Goal: Task Accomplishment & Management: Complete application form

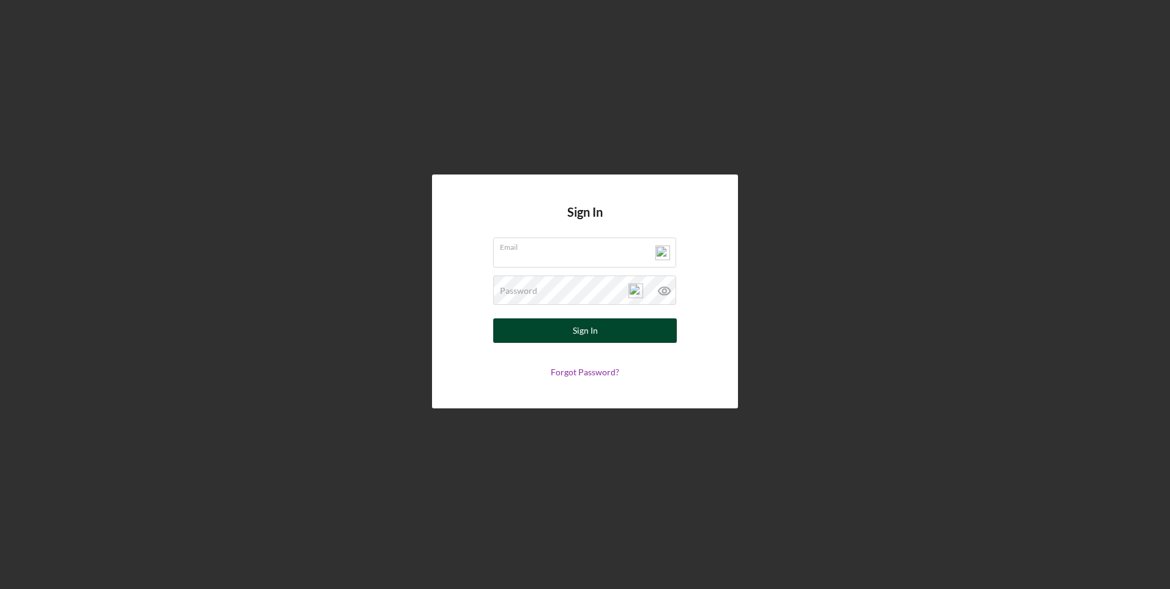
type input "[PERSON_NAME][EMAIL_ADDRESS][DOMAIN_NAME]"
click at [596, 328] on div "Sign In" at bounding box center [585, 330] width 25 height 24
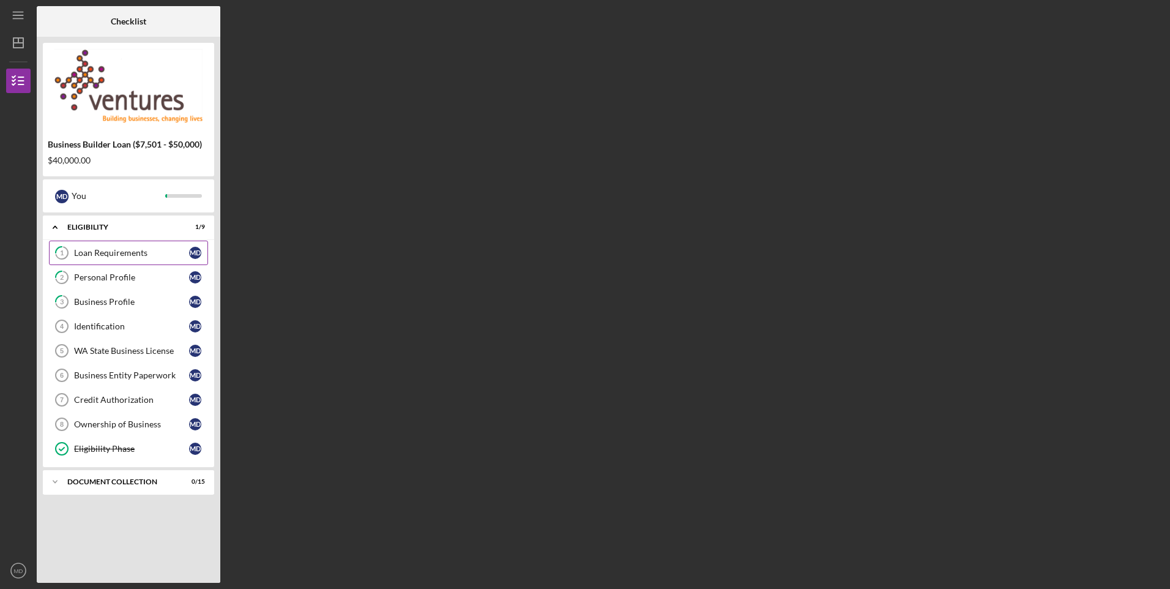
click at [119, 252] on div "Loan Requirements" at bounding box center [131, 253] width 115 height 10
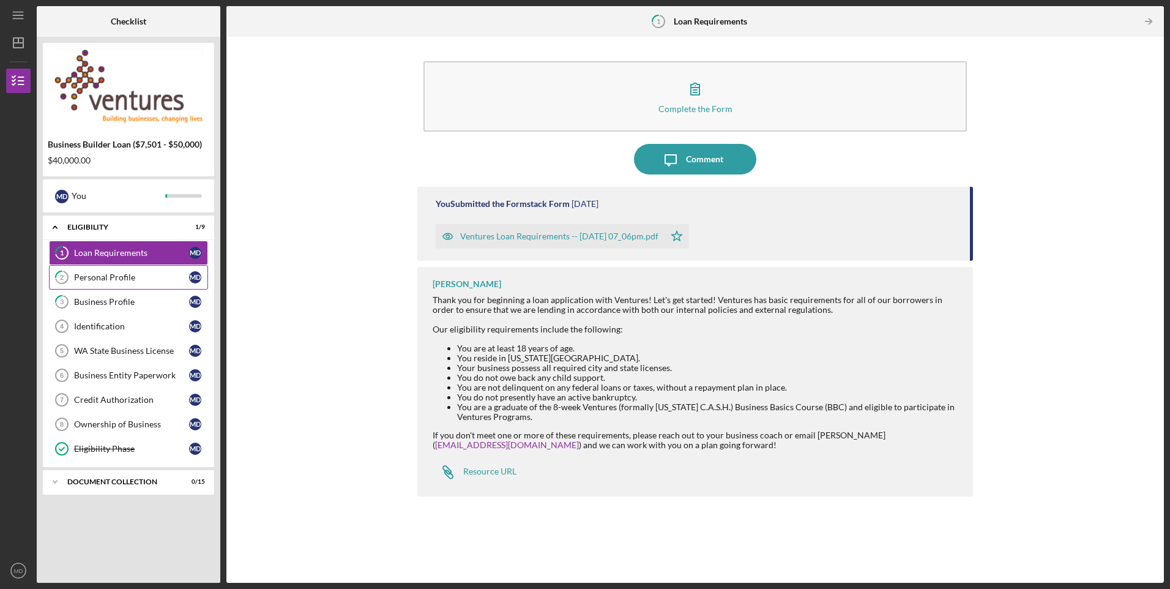
click at [127, 277] on div "Personal Profile" at bounding box center [131, 277] width 115 height 10
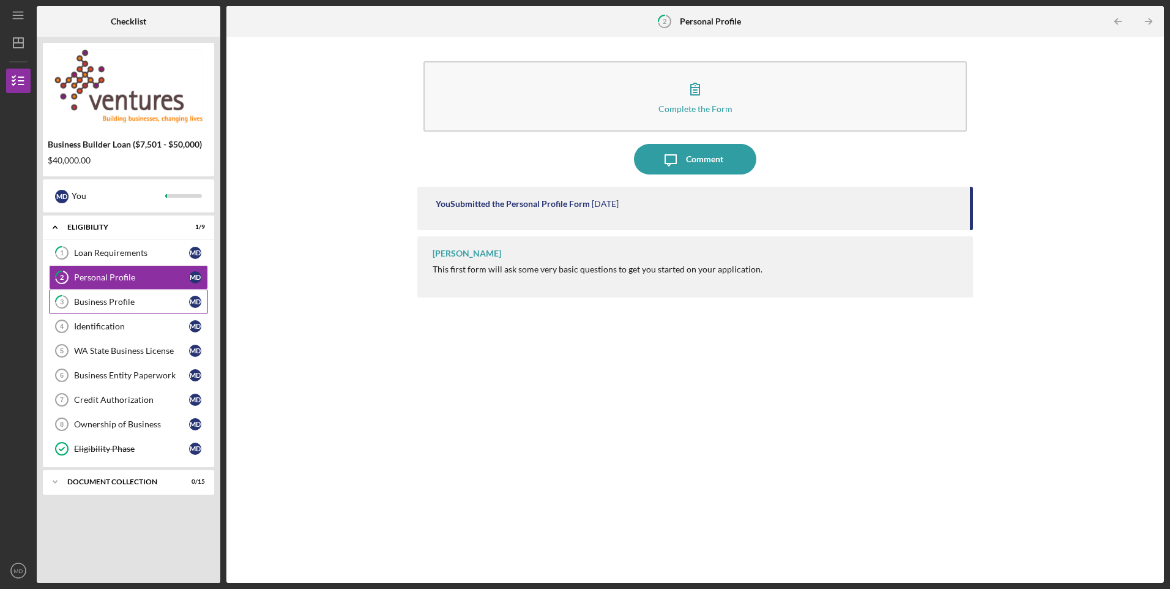
click at [121, 301] on div "Business Profile" at bounding box center [131, 302] width 115 height 10
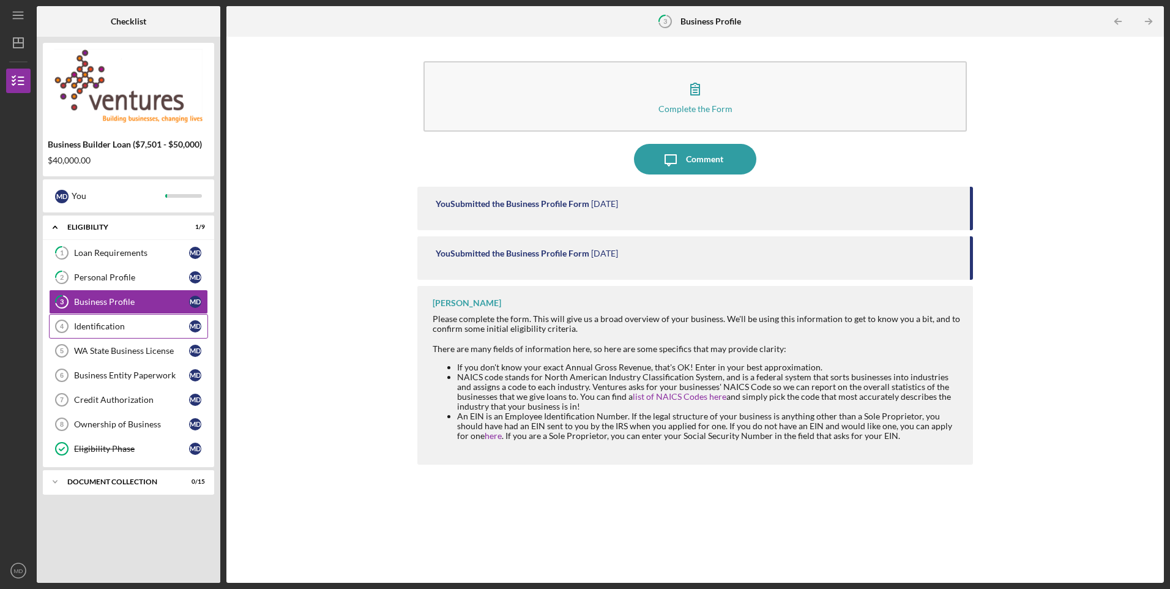
click at [116, 324] on div "Identification" at bounding box center [131, 326] width 115 height 10
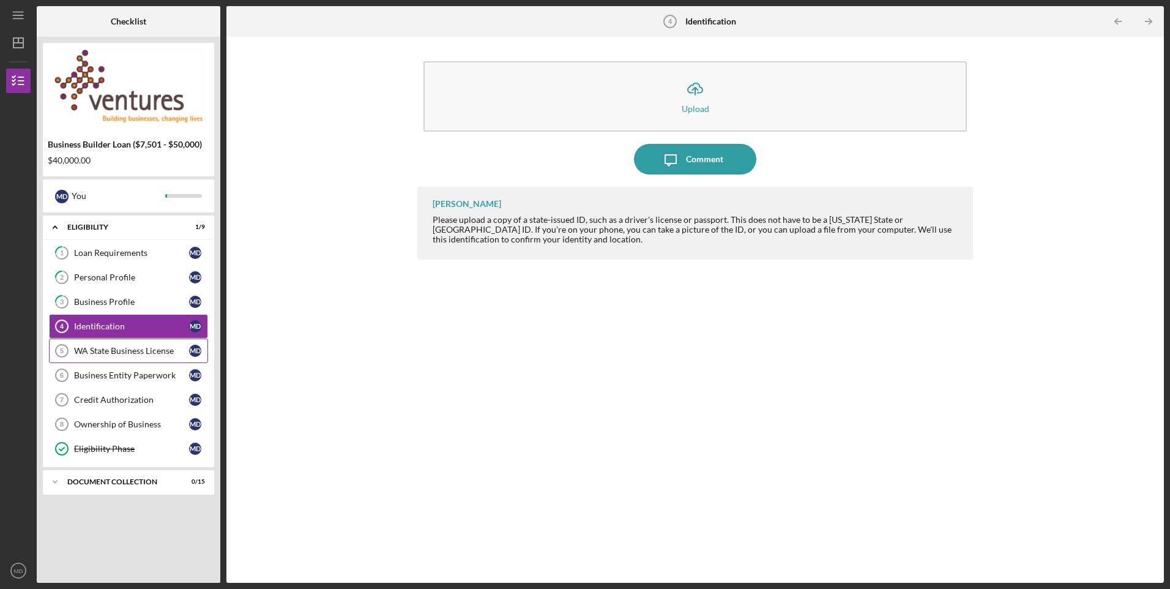
click at [113, 354] on div "WA State Business License" at bounding box center [131, 351] width 115 height 10
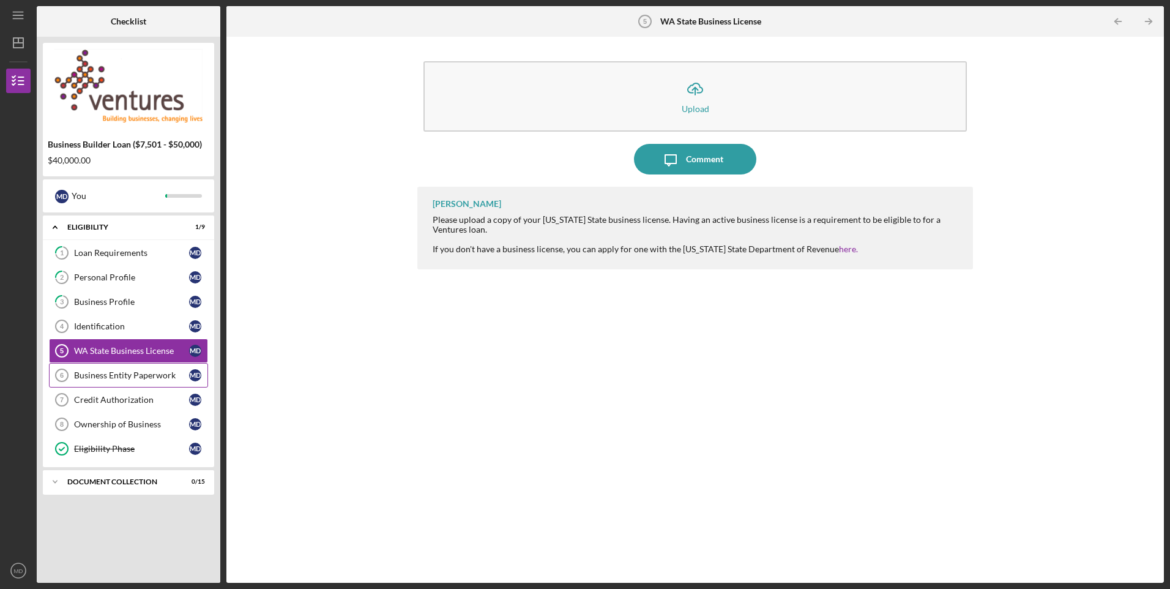
click at [108, 373] on div "Business Entity Paperwork" at bounding box center [131, 375] width 115 height 10
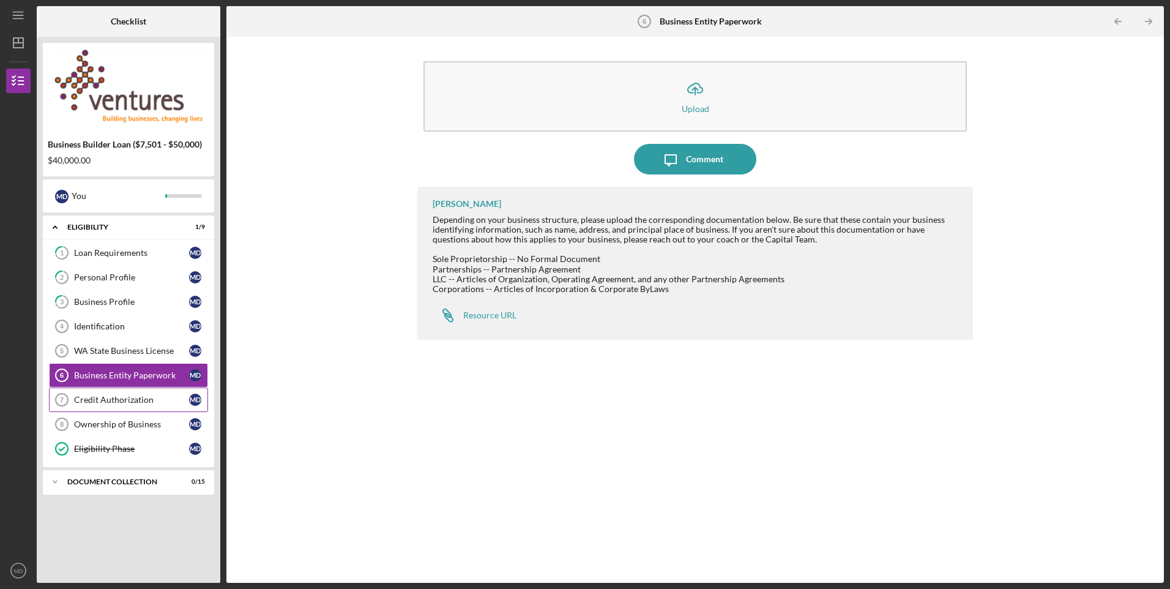
click at [105, 399] on div "Credit Authorization" at bounding box center [131, 400] width 115 height 10
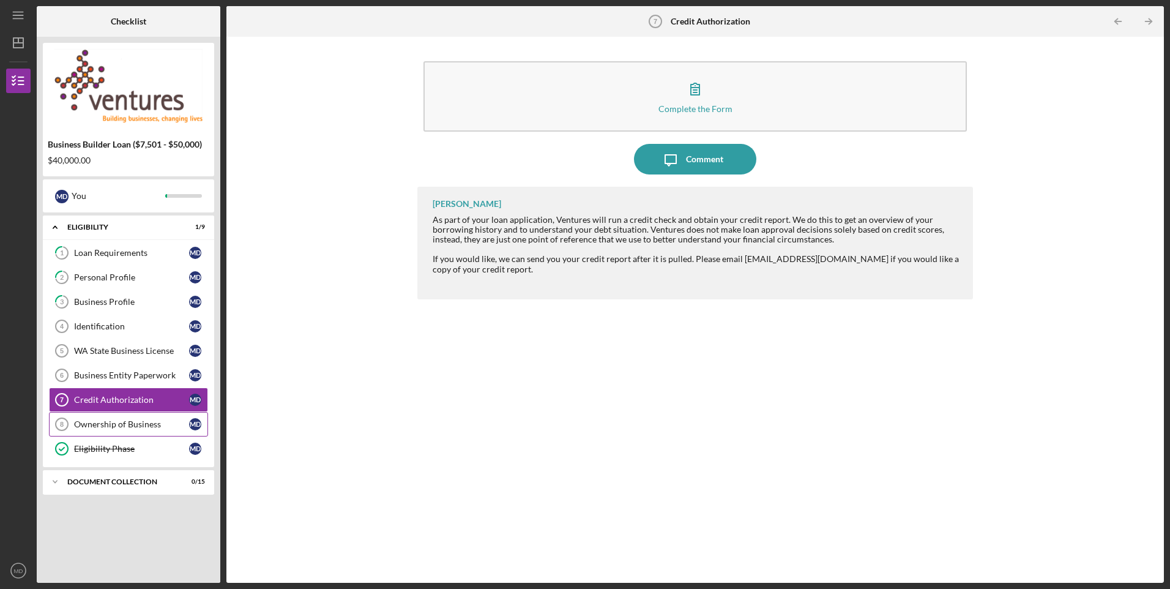
click at [89, 422] on div "Ownership of Business" at bounding box center [131, 424] width 115 height 10
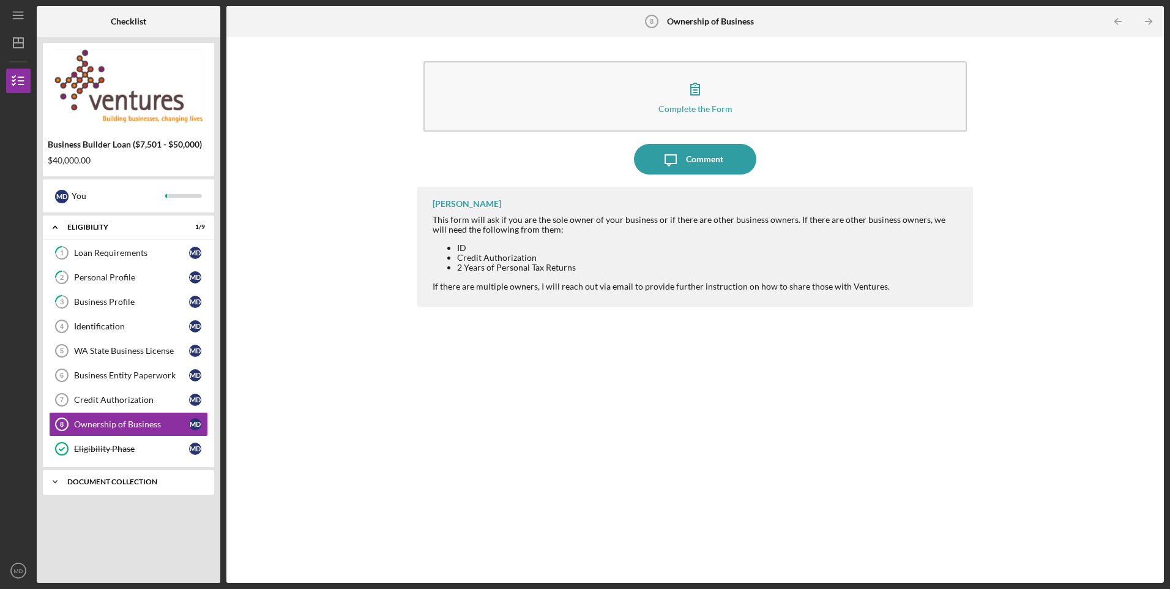
click at [67, 484] on icon "Icon/Expander" at bounding box center [55, 481] width 24 height 24
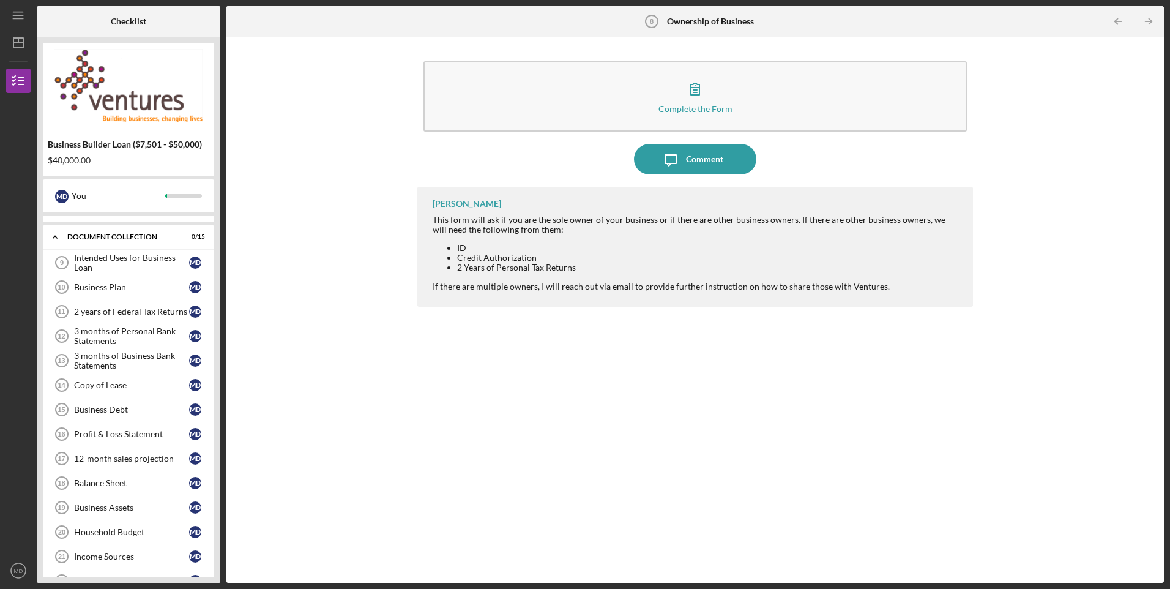
scroll to position [298, 0]
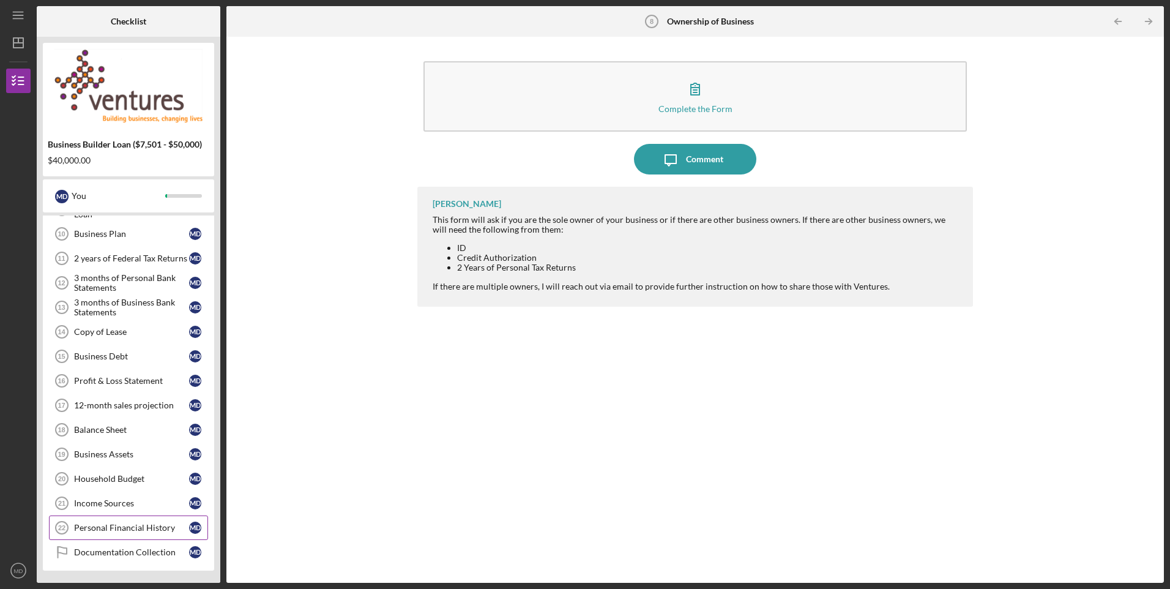
click at [143, 531] on div "Personal Financial History" at bounding box center [131, 528] width 115 height 10
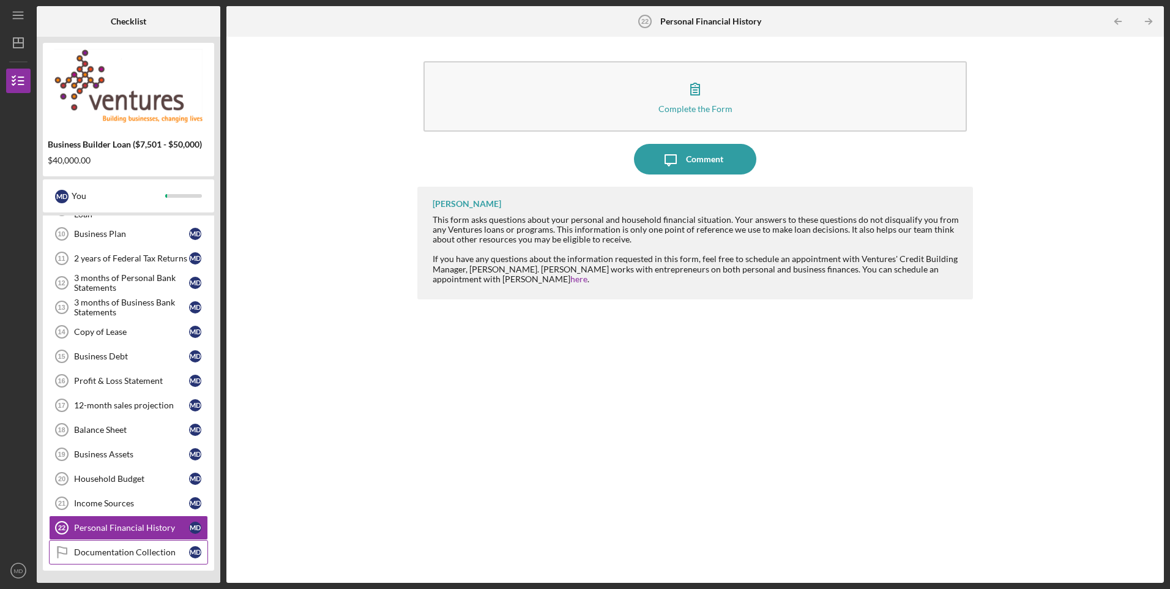
click at [140, 550] on div "Documentation Collection" at bounding box center [131, 552] width 115 height 10
